Goal: Use online tool/utility: Utilize a website feature to perform a specific function

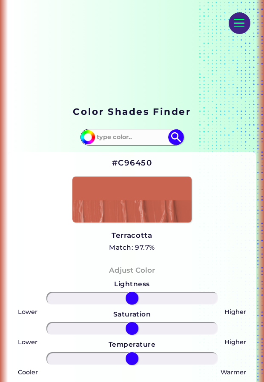
scroll to position [102, 0]
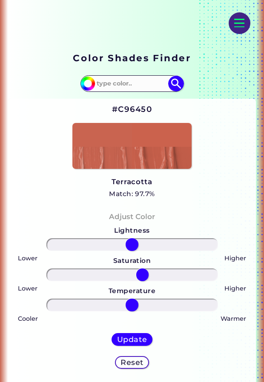
drag, startPoint x: 132, startPoint y: 274, endPoint x: 142, endPoint y: 274, distance: 10.2
click at [142, 274] on input "range" at bounding box center [131, 274] width 171 height 12
drag, startPoint x: 140, startPoint y: 277, endPoint x: 173, endPoint y: 281, distance: 32.9
click at [173, 281] on input "range" at bounding box center [131, 274] width 171 height 12
type input "21"
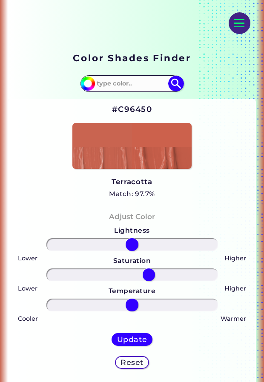
click at [149, 281] on input "range" at bounding box center [131, 274] width 171 height 12
click at [139, 339] on h5 "Update" at bounding box center [132, 340] width 30 height 8
type input "#cc614c"
type input "0"
click at [141, 196] on h5 "Match: 98.1%" at bounding box center [132, 193] width 46 height 11
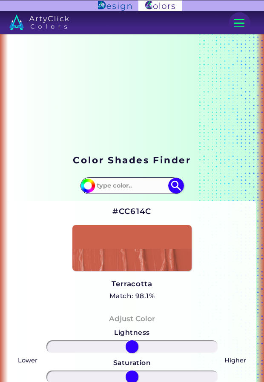
click at [142, 184] on input at bounding box center [132, 186] width 77 height 14
